Goal: Information Seeking & Learning: Learn about a topic

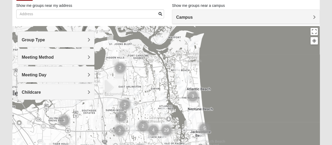
scroll to position [1, 0]
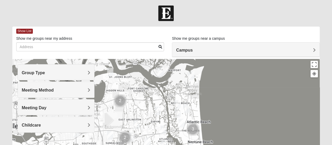
click at [72, 75] on h4 "Group Type" at bounding box center [56, 72] width 69 height 5
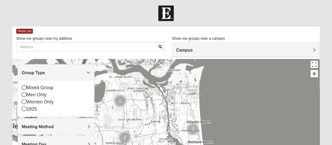
click at [72, 75] on h4 "Group Type" at bounding box center [56, 72] width 69 height 5
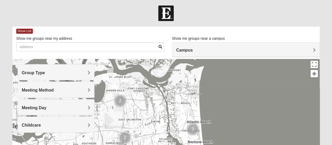
click at [69, 88] on h4 "Meeting Method" at bounding box center [56, 89] width 69 height 5
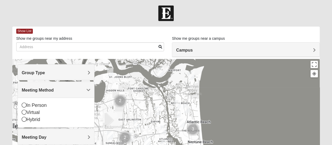
scroll to position [32, 0]
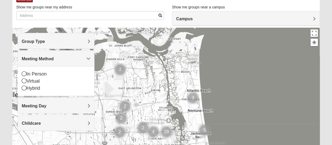
click at [71, 107] on h4 "Meeting Day" at bounding box center [56, 105] width 69 height 5
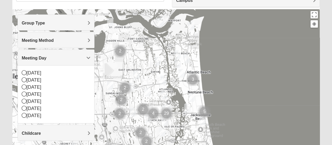
scroll to position [51, 0]
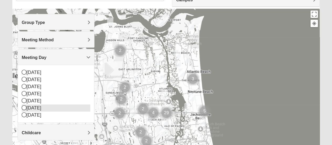
click at [59, 108] on div "[DATE]" at bounding box center [56, 107] width 69 height 7
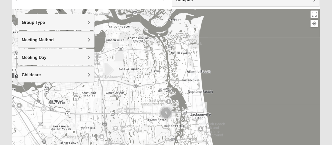
click at [167, 113] on img "Cluster of 5 groups" at bounding box center [165, 112] width 13 height 13
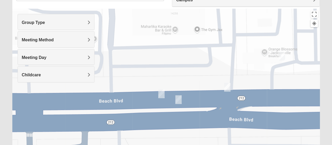
click at [282, 57] on img "On Campus Womens Smith 32250" at bounding box center [282, 56] width 6 height 9
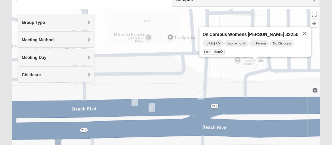
click at [201, 96] on img "On Campus Mixed Smith 32250" at bounding box center [200, 95] width 6 height 9
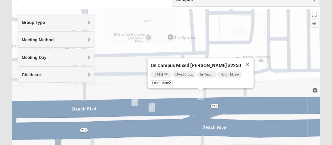
click at [151, 108] on img "On Campus Womens Simpson / Helmus 32250" at bounding box center [152, 107] width 6 height 9
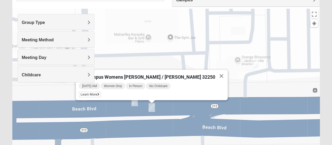
click at [213, 95] on div "On Campus Womens [PERSON_NAME] / [PERSON_NAME] 32250 [DATE] AM Women Only In Pe…" at bounding box center [166, 114] width 308 height 210
click at [101, 92] on span "Learn More" at bounding box center [90, 95] width 22 height 6
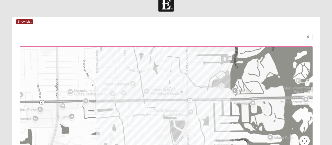
scroll to position [0, 0]
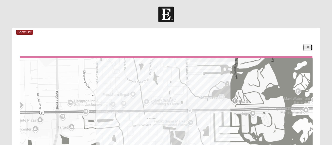
click at [307, 47] on icon at bounding box center [308, 47] width 2 height 3
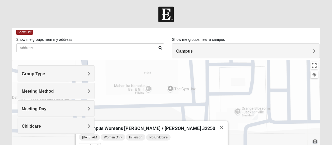
click at [255, 115] on img "On Campus Womens Smith 32250" at bounding box center [255, 115] width 6 height 9
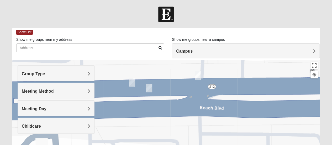
drag, startPoint x: 264, startPoint y: 129, endPoint x: 261, endPoint y: 58, distance: 71.2
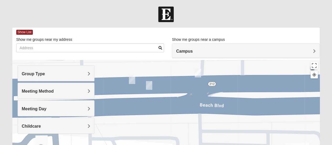
click at [199, 76] on img "On Campus Mixed Smith 32250" at bounding box center [198, 73] width 6 height 9
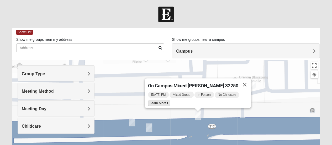
click at [168, 101] on span "Learn More" at bounding box center [159, 103] width 22 height 6
